Goal: Information Seeking & Learning: Learn about a topic

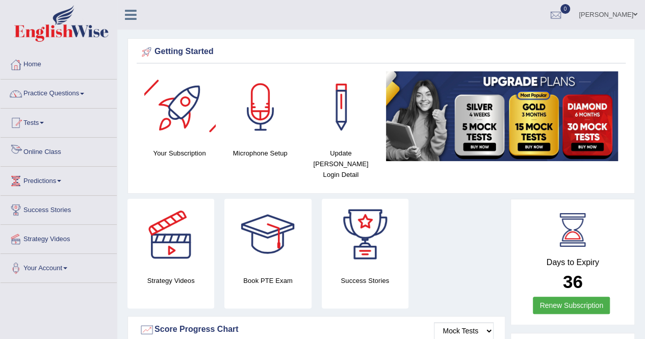
click at [53, 152] on link "Online Class" at bounding box center [59, 151] width 116 height 26
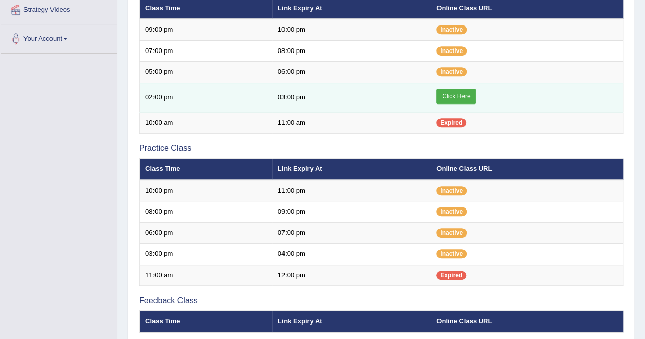
click at [457, 93] on link "Click Here" at bounding box center [456, 96] width 39 height 15
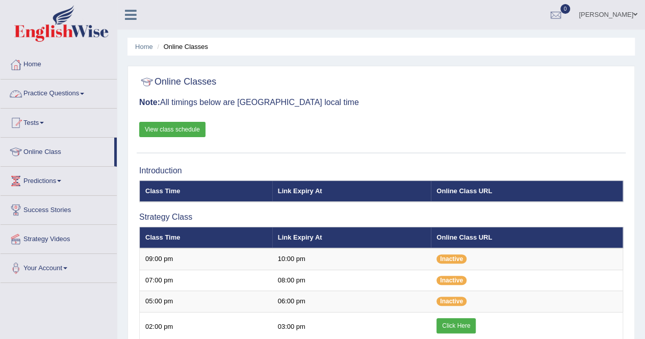
click at [68, 85] on link "Practice Questions" at bounding box center [59, 93] width 116 height 26
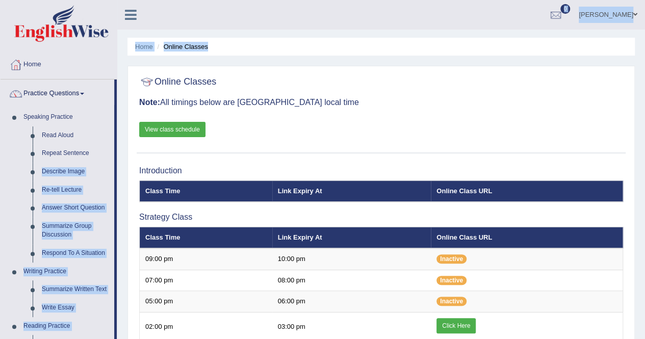
drag, startPoint x: 116, startPoint y: 148, endPoint x: 118, endPoint y: 181, distance: 33.2
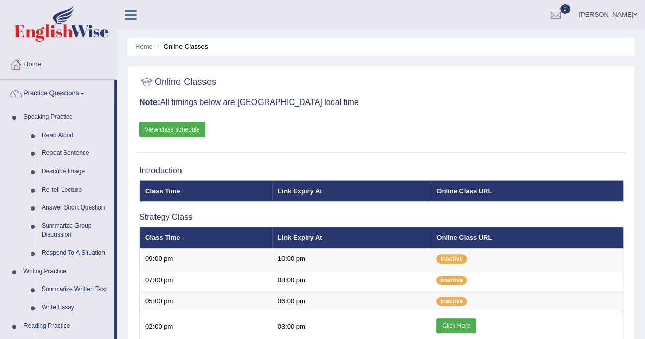
click at [359, 98] on h3 "Note: All timings below are Melbourne local time" at bounding box center [381, 102] width 484 height 9
click at [508, 95] on div "Online Classes Note: All timings below are Melbourne local time View class sche…" at bounding box center [381, 112] width 489 height 82
click at [71, 134] on link "Read Aloud" at bounding box center [75, 136] width 77 height 18
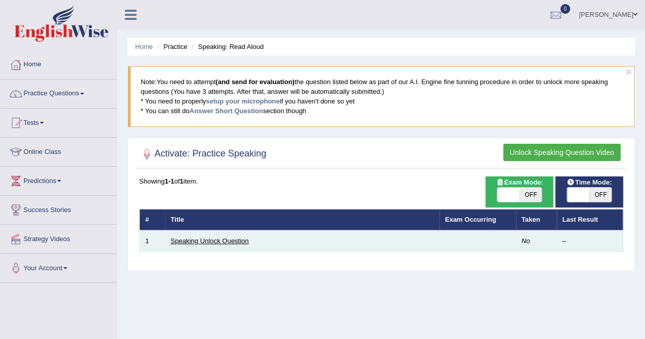
click at [230, 240] on link "Speaking Unlock Question" at bounding box center [210, 241] width 78 height 8
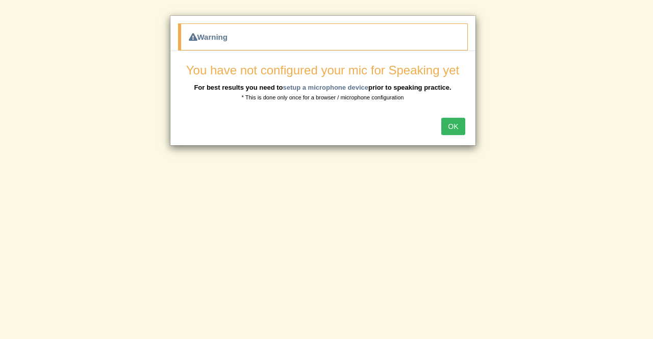
click at [454, 126] on button "OK" at bounding box center [452, 126] width 23 height 17
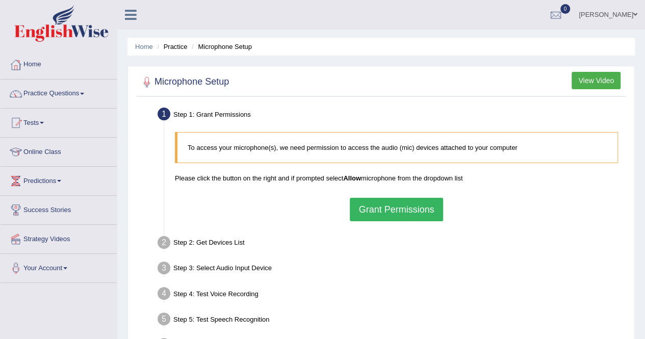
click at [399, 208] on button "Grant Permissions" at bounding box center [396, 209] width 93 height 23
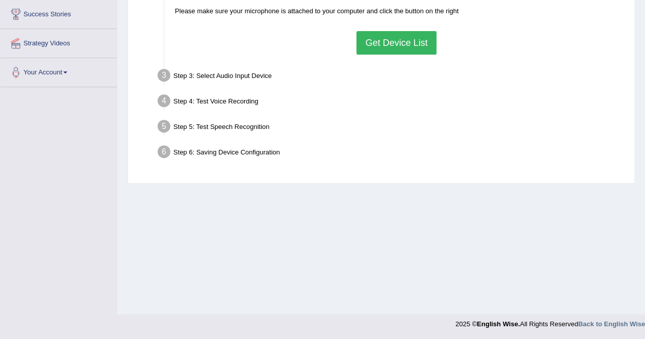
click at [390, 43] on button "Get Device List" at bounding box center [397, 42] width 80 height 23
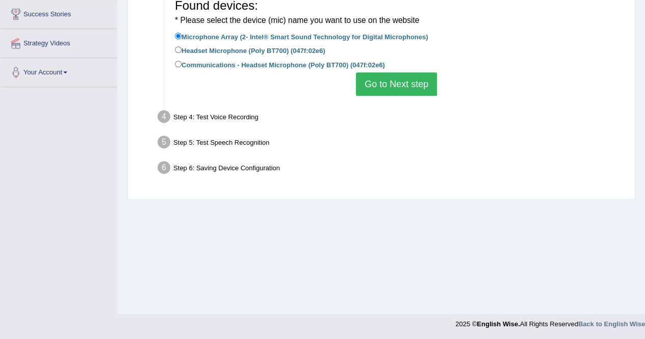
scroll to position [0, 0]
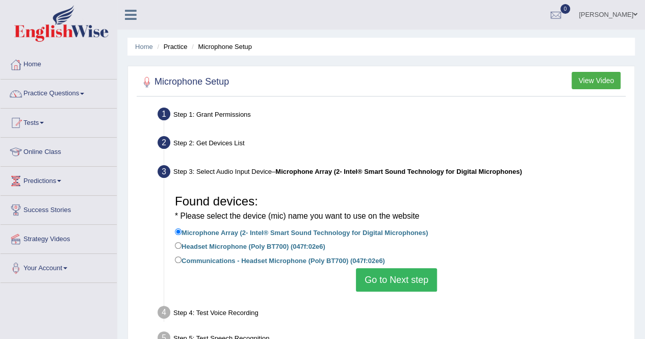
drag, startPoint x: 252, startPoint y: 261, endPoint x: 262, endPoint y: 261, distance: 9.7
click at [252, 261] on label "Communications - Headset Microphone (Poly BT700) (047f:02e6)" at bounding box center [280, 260] width 210 height 11
click at [182, 261] on input "Communications - Headset Microphone (Poly BT700) (047f:02e6)" at bounding box center [178, 260] width 7 height 7
radio input "true"
click at [406, 278] on button "Go to Next step" at bounding box center [396, 279] width 81 height 23
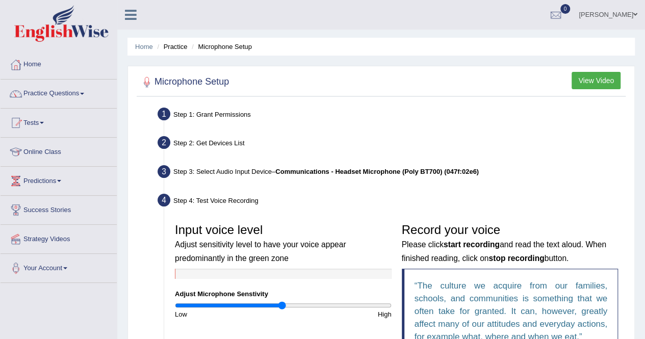
scroll to position [206, 0]
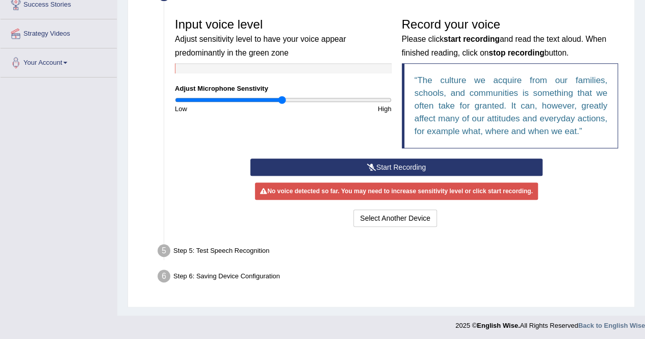
click at [395, 167] on button "Start Recording" at bounding box center [397, 167] width 292 height 17
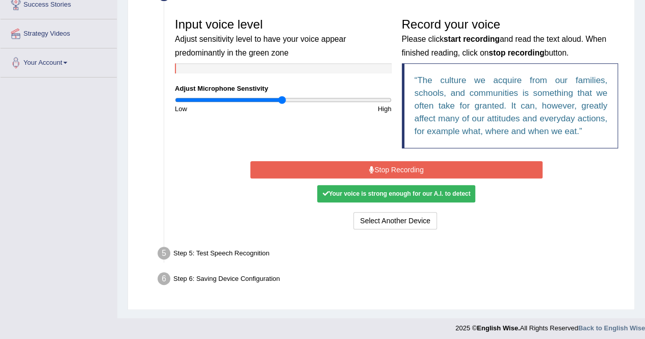
click at [375, 170] on button "Stop Recording" at bounding box center [397, 169] width 292 height 17
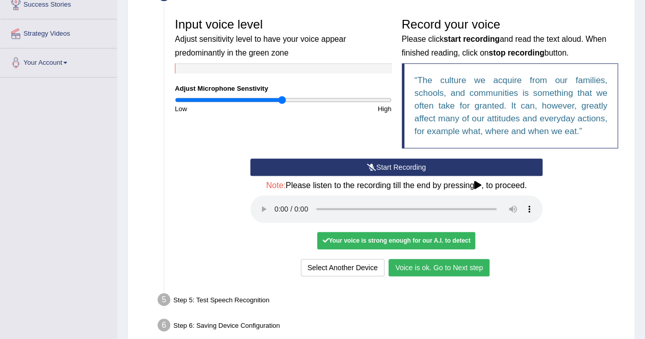
click at [438, 265] on button "Voice is ok. Go to Next step" at bounding box center [439, 267] width 101 height 17
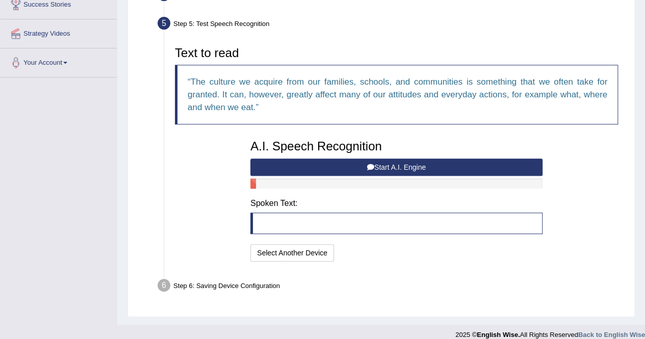
click at [327, 168] on button "Start A.I. Engine" at bounding box center [397, 167] width 292 height 17
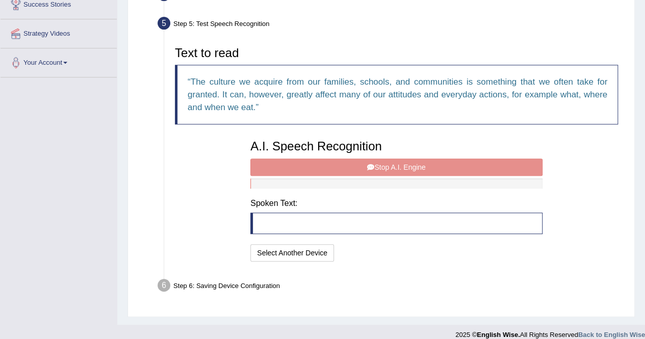
click at [387, 168] on div "A.I. Speech Recognition Start A.I. Engine Stop A.I. Engine Note: Please listen …" at bounding box center [396, 200] width 303 height 130
click at [366, 167] on div "A.I. Speech Recognition Start A.I. Engine Stop A.I. Engine Note: Please listen …" at bounding box center [396, 200] width 303 height 130
click at [354, 199] on h4 "Spoken Text:" at bounding box center [397, 203] width 292 height 9
click at [327, 168] on div "A.I. Speech Recognition Start A.I. Engine Stop A.I. Engine Note: Please listen …" at bounding box center [396, 200] width 303 height 130
click at [397, 137] on div "A.I. Speech Recognition Start A.I. Engine Stop A.I. Engine Note: Please listen …" at bounding box center [396, 200] width 303 height 130
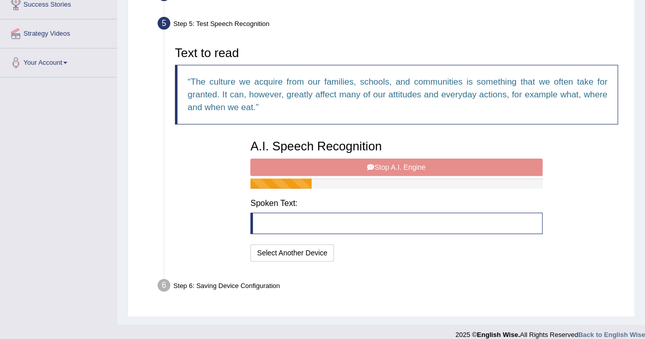
scroll to position [0, 0]
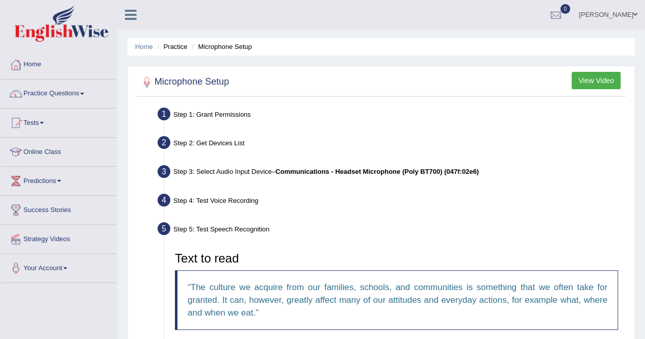
click at [323, 141] on div "Step 2: Get Devices List" at bounding box center [391, 144] width 477 height 22
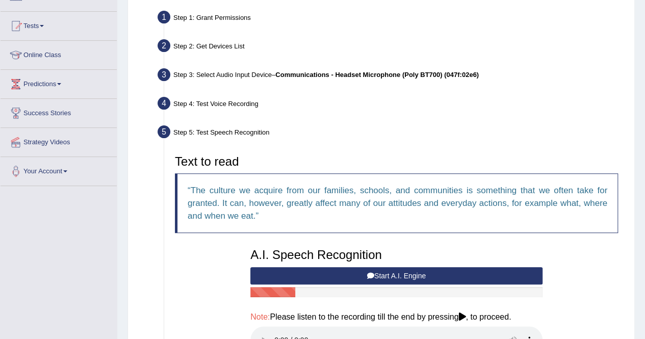
scroll to position [229, 0]
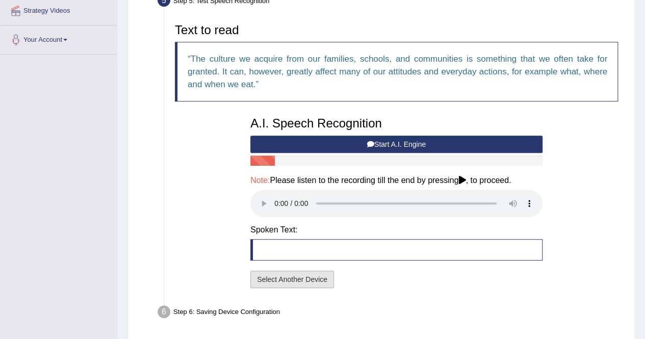
click at [277, 280] on button "Select Another Device" at bounding box center [293, 279] width 84 height 17
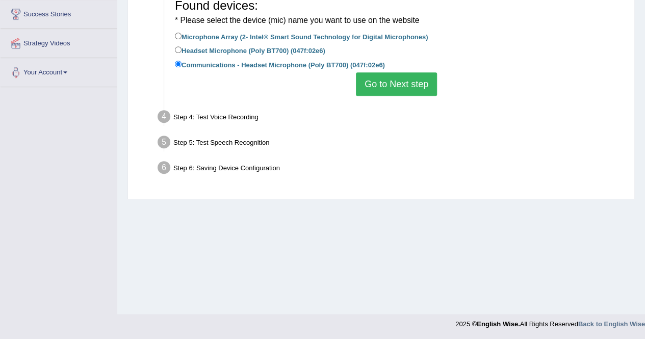
scroll to position [0, 0]
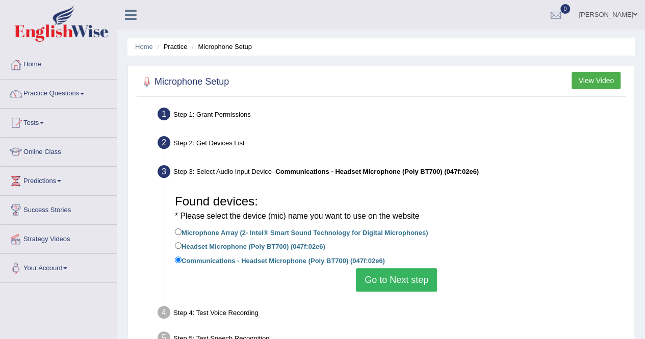
click at [244, 229] on label "Microphone Array (2- Intel® Smart Sound Technology for Digital Microphones)" at bounding box center [301, 232] width 253 height 11
click at [182, 229] on input "Microphone Array (2- Intel® Smart Sound Technology for Digital Microphones)" at bounding box center [178, 232] width 7 height 7
radio input "true"
click at [381, 278] on button "Go to Next step" at bounding box center [396, 279] width 81 height 23
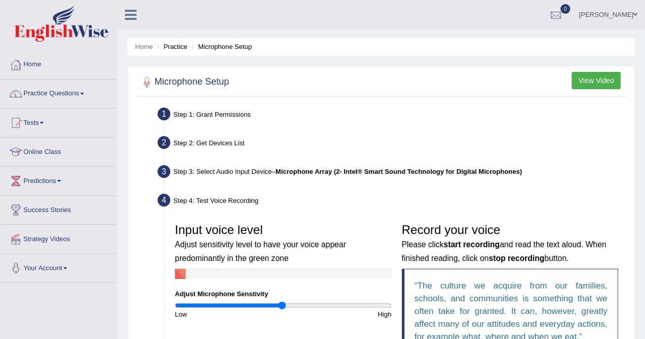
scroll to position [206, 0]
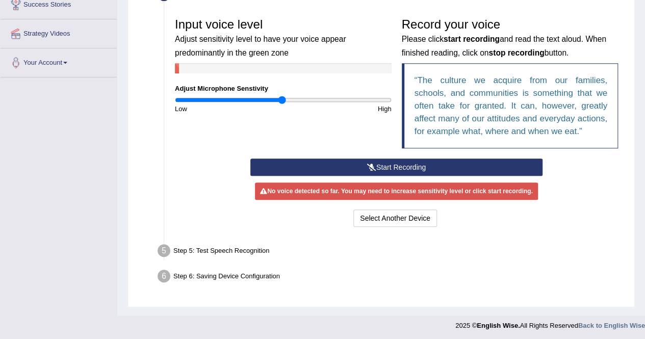
click at [369, 162] on button "Start Recording" at bounding box center [397, 167] width 292 height 17
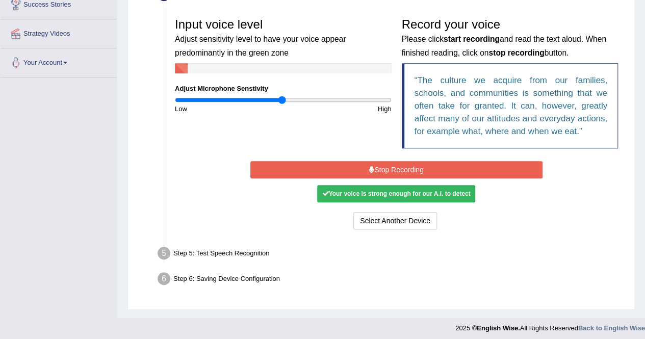
click at [402, 167] on button "Stop Recording" at bounding box center [397, 169] width 292 height 17
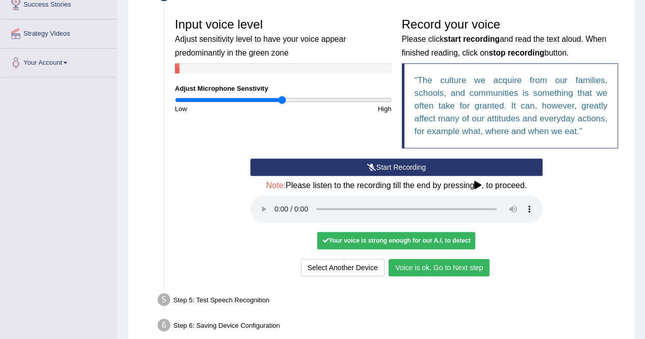
click at [435, 262] on button "Voice is ok. Go to Next step" at bounding box center [439, 267] width 101 height 17
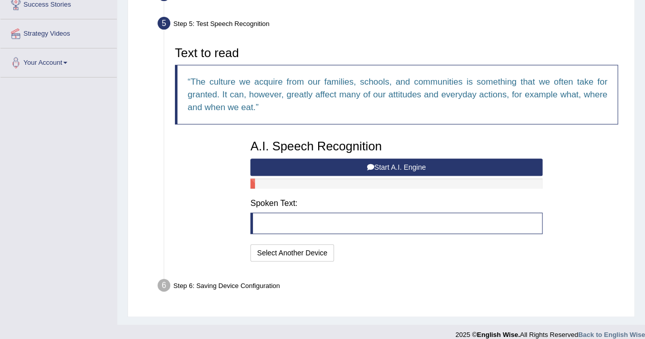
click at [348, 161] on button "Start A.I. Engine" at bounding box center [397, 167] width 292 height 17
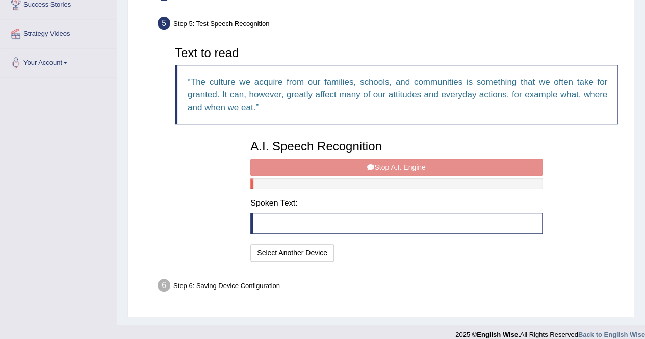
click at [371, 162] on div "A.I. Speech Recognition Start A.I. Engine Stop A.I. Engine Note: Please listen …" at bounding box center [396, 200] width 303 height 130
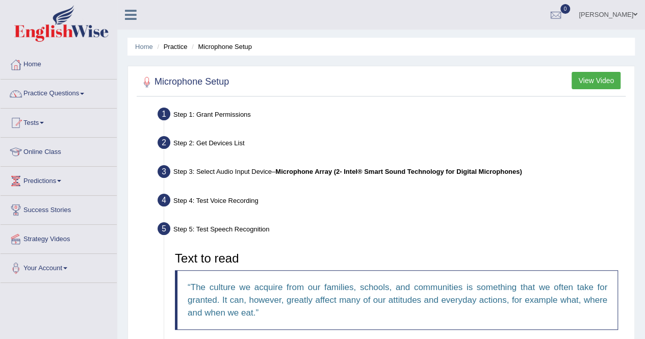
click at [483, 255] on h3 "Text to read" at bounding box center [396, 258] width 443 height 13
click at [84, 93] on span at bounding box center [82, 94] width 4 height 2
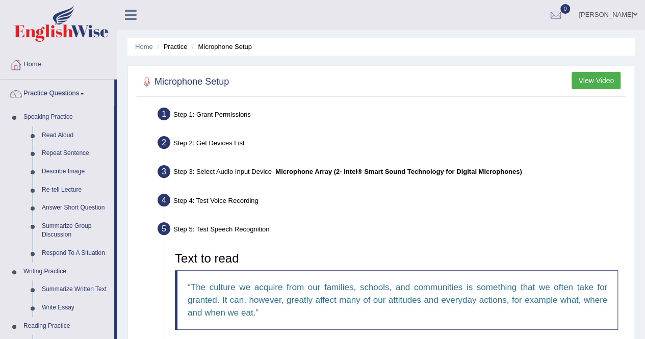
click at [127, 189] on div "Home Practice Microphone Setup You have already completed the setup earlier wit…" at bounding box center [381, 290] width 528 height 580
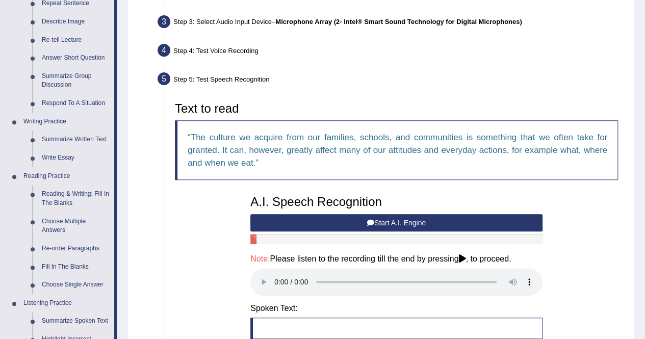
scroll to position [306, 0]
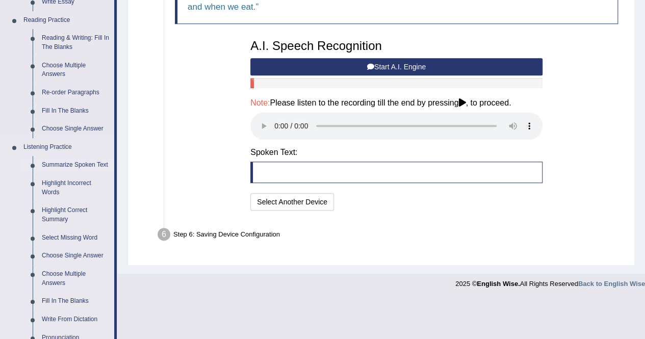
click at [65, 167] on link "Summarize Spoken Text" at bounding box center [75, 165] width 77 height 18
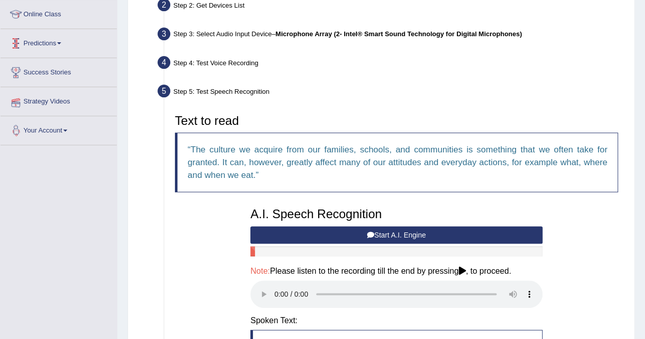
scroll to position [190, 0]
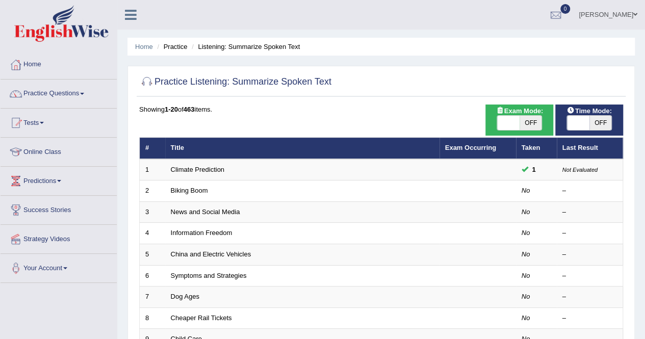
click at [529, 125] on span "OFF" at bounding box center [531, 123] width 22 height 14
checkbox input "true"
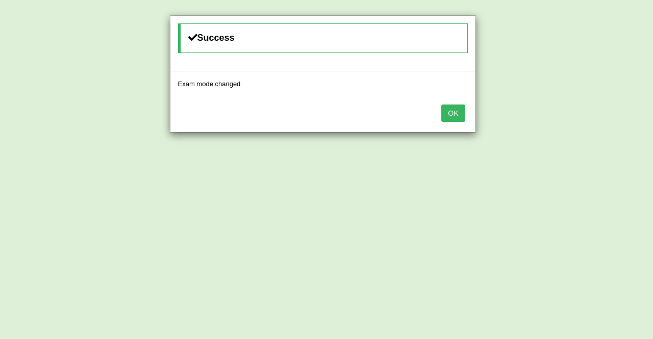
click at [457, 108] on button "OK" at bounding box center [452, 113] width 23 height 17
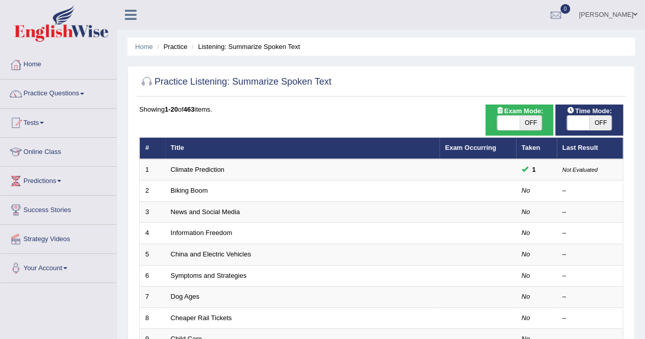
click at [535, 124] on span "OFF" at bounding box center [531, 123] width 22 height 14
checkbox input "true"
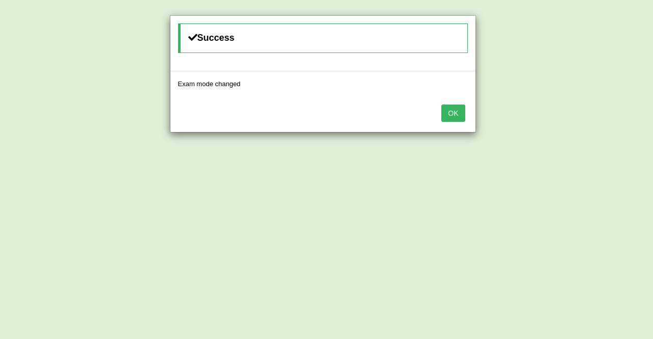
click at [454, 113] on button "OK" at bounding box center [452, 113] width 23 height 17
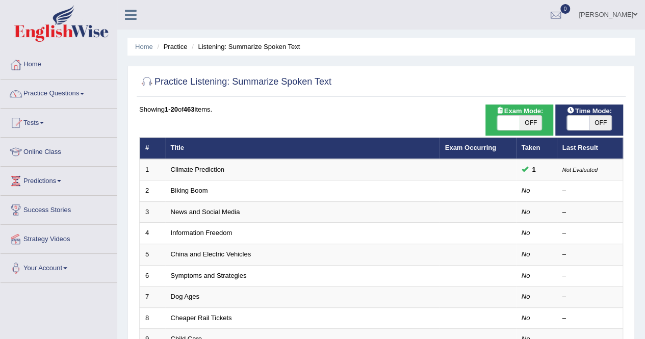
click at [526, 123] on span "OFF" at bounding box center [531, 123] width 22 height 14
checkbox input "true"
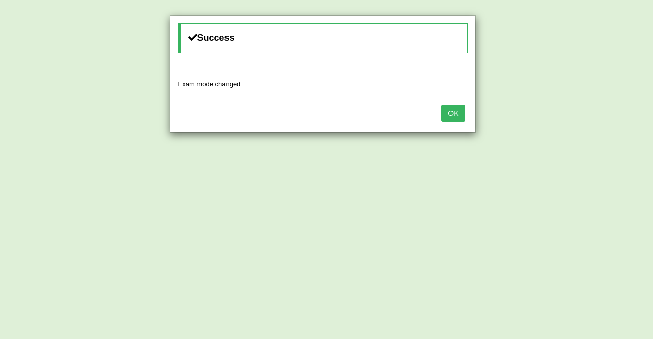
click at [455, 111] on button "OK" at bounding box center [452, 113] width 23 height 17
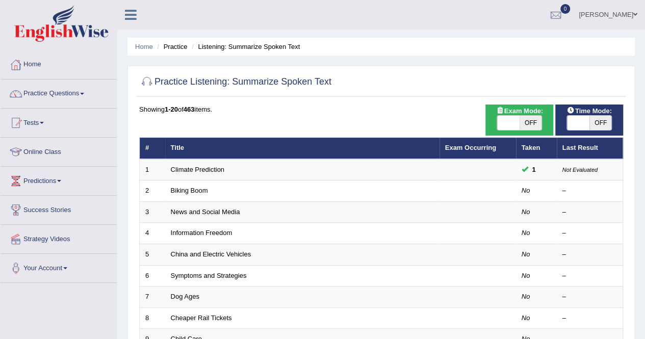
click at [541, 129] on span "OFF" at bounding box center [531, 123] width 22 height 14
checkbox input "true"
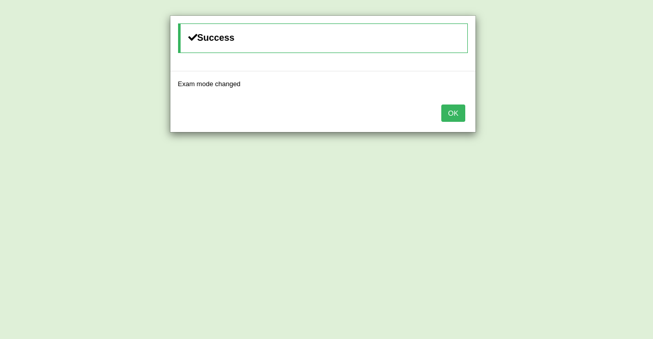
click at [451, 120] on button "OK" at bounding box center [452, 113] width 23 height 17
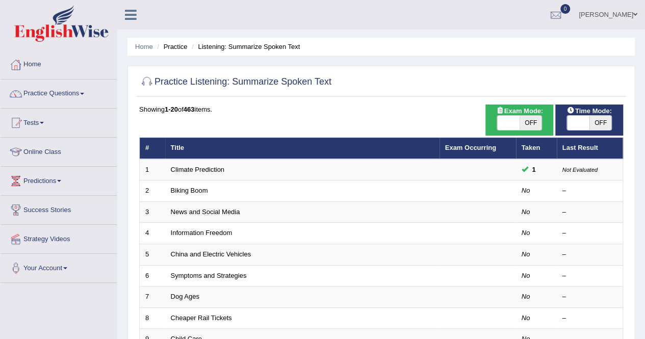
click at [530, 125] on span "OFF" at bounding box center [531, 123] width 22 height 14
checkbox input "true"
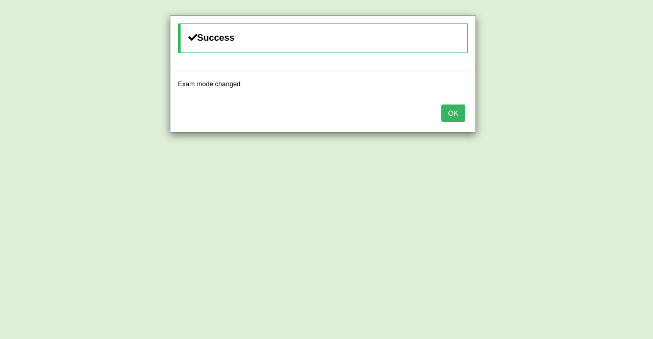
click at [462, 113] on button "OK" at bounding box center [452, 113] width 23 height 17
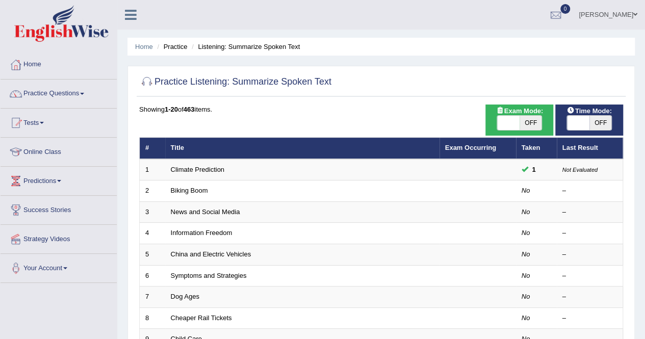
click at [527, 124] on span "OFF" at bounding box center [531, 123] width 22 height 14
checkbox input "true"
